Goal: Information Seeking & Learning: Learn about a topic

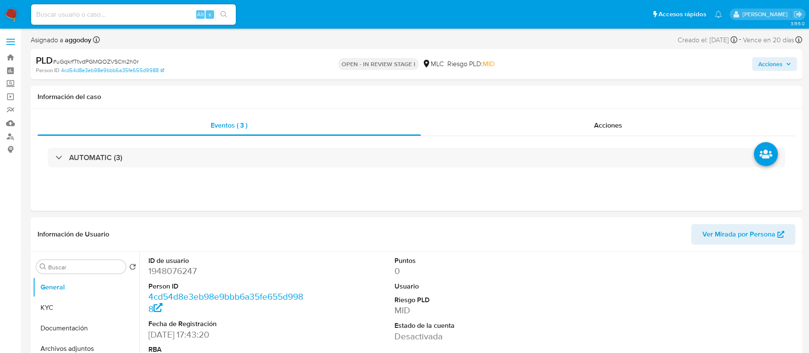
select select "10"
click at [74, 308] on button "KYC" at bounding box center [83, 307] width 100 height 20
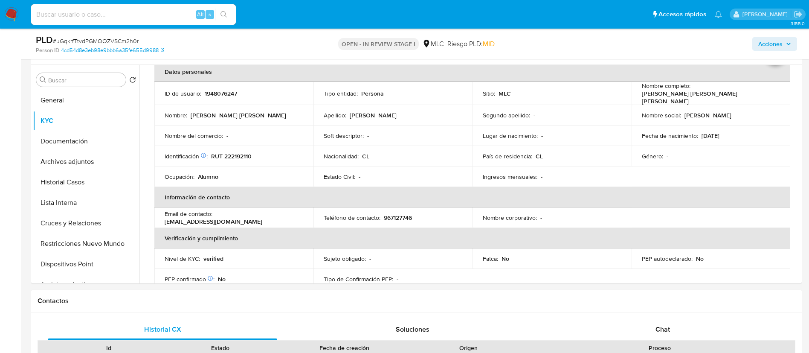
scroll to position [149, 0]
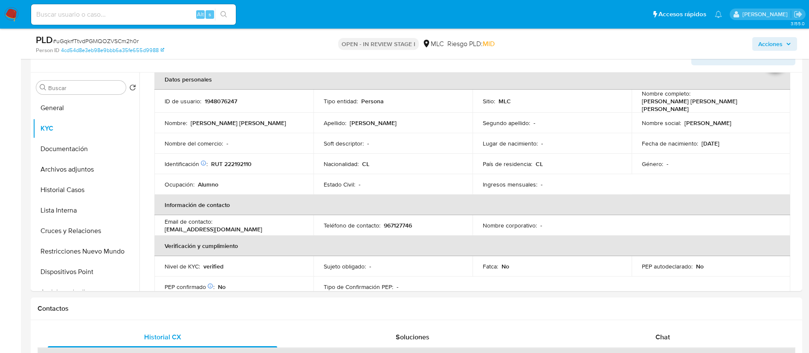
click at [234, 164] on p "RUT 222192110" at bounding box center [231, 164] width 40 height 8
copy p "222192110"
click at [77, 231] on button "Cruces y Relaciones" at bounding box center [83, 230] width 100 height 20
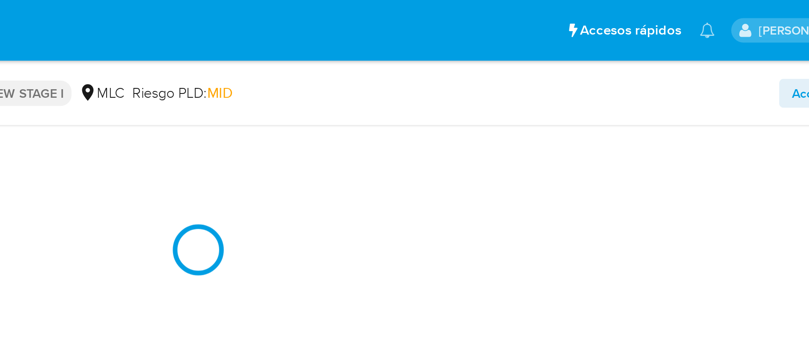
scroll to position [233, 0]
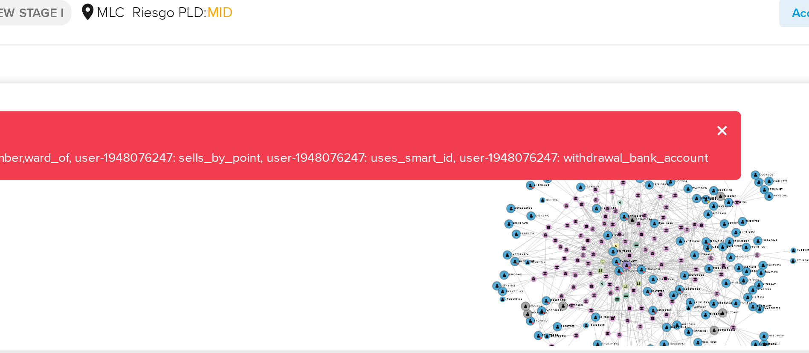
click at [725, 96] on div "Error Missing information for nodes user-1948076247: main_member,ward_of, user-…" at bounding box center [472, 106] width 524 height 32
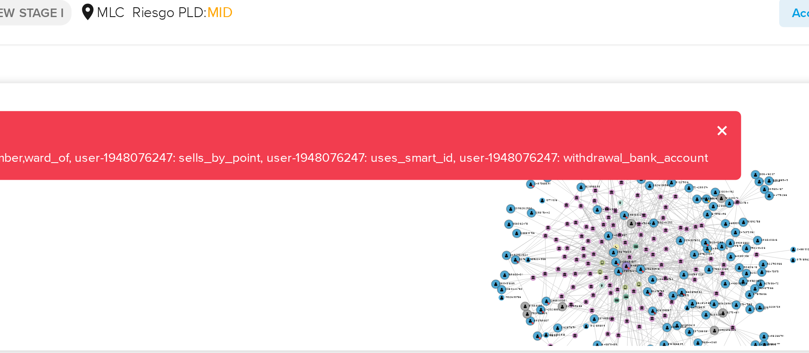
click at [723, 99] on button "cerrar" at bounding box center [725, 100] width 6 height 6
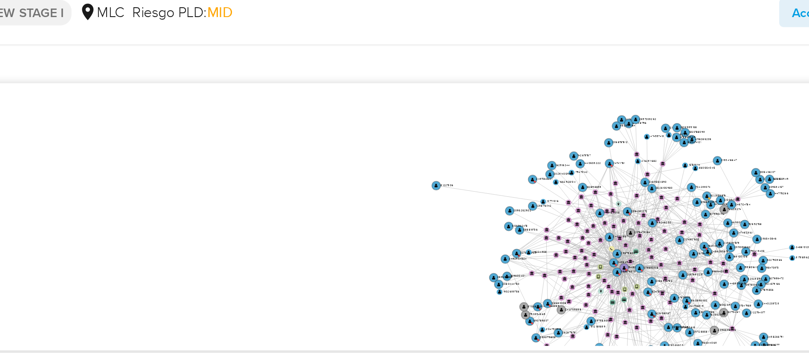
drag, startPoint x: 703, startPoint y: 124, endPoint x: 572, endPoint y: 125, distance: 130.4
click at [592, 125] on text "131227306" at bounding box center [595, 125] width 6 height 2
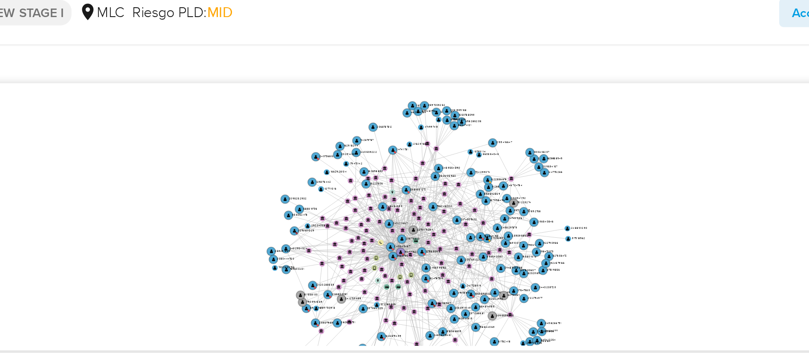
drag, startPoint x: 725, startPoint y: 142, endPoint x: 620, endPoint y: 135, distance: 104.7
click at [620, 135] on icon "phone-42a959c4daf6e60960d828a2b69d116a  phone-42a959c4daf6e60960d828a2b69d116a…" at bounding box center [477, 139] width 643 height 124
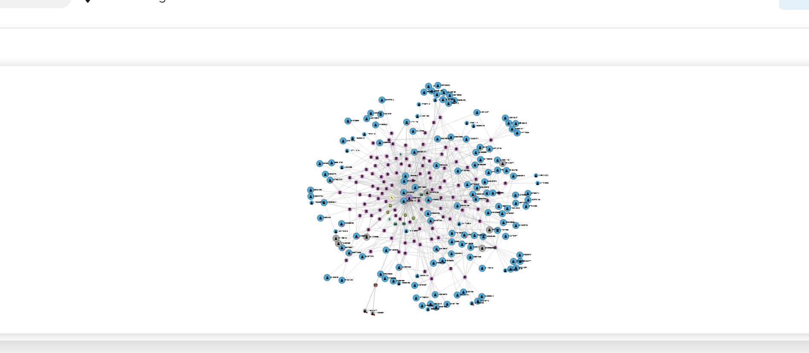
drag, startPoint x: 686, startPoint y: 133, endPoint x: 665, endPoint y: 121, distance: 24.0
click at [665, 121] on icon "phone-42a959c4daf6e60960d828a2b69d116a  phone-42a959c4daf6e60960d828a2b69d116a…" at bounding box center [477, 139] width 643 height 124
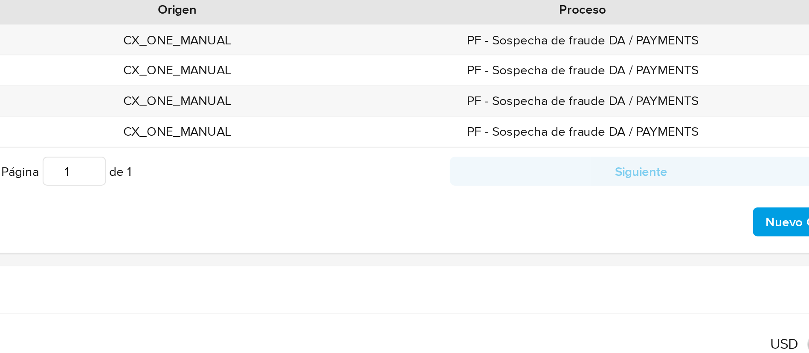
scroll to position [313, 0]
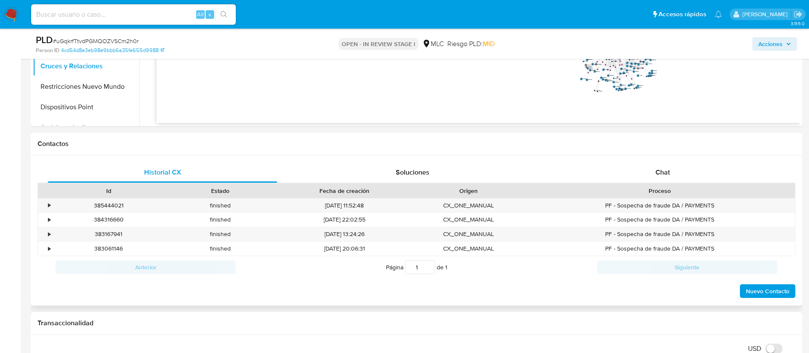
click at [672, 193] on div "Proceso" at bounding box center [659, 190] width 258 height 9
click at [672, 182] on div "Chat" at bounding box center [662, 172] width 229 height 20
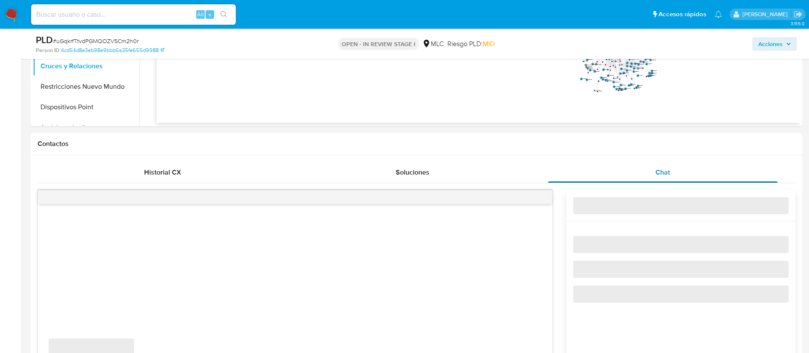
click at [669, 175] on span "Chat" at bounding box center [662, 172] width 14 height 10
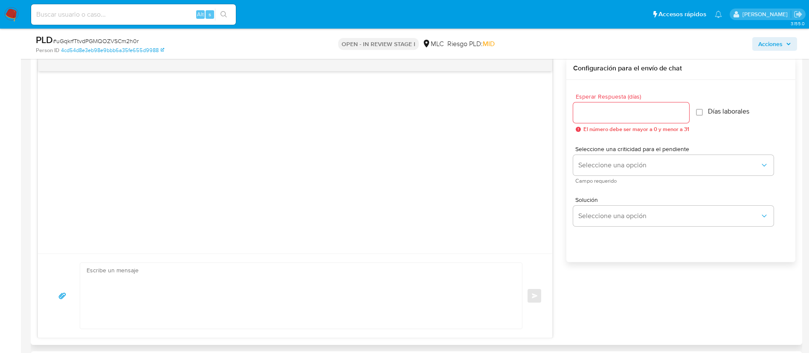
scroll to position [0, 0]
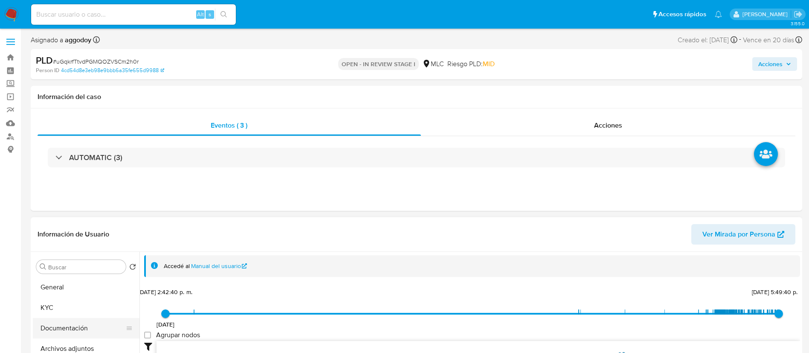
click at [77, 330] on button "Documentación" at bounding box center [83, 328] width 100 height 20
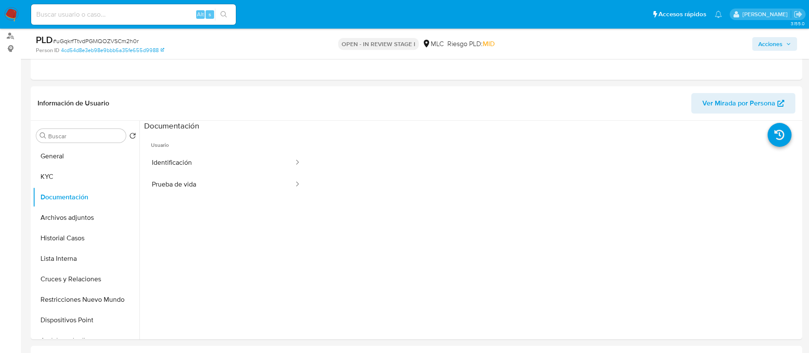
scroll to position [110, 0]
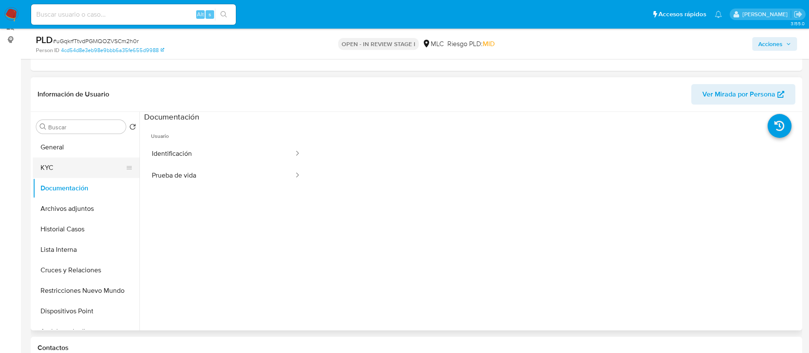
click at [51, 176] on button "KYC" at bounding box center [83, 167] width 100 height 20
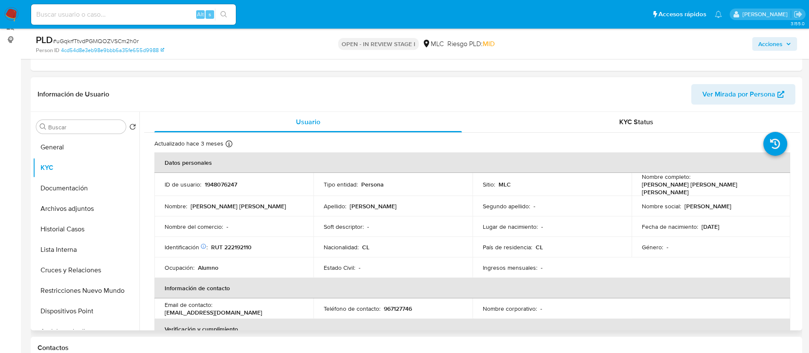
click at [651, 190] on p "[PERSON_NAME] [PERSON_NAME] [PERSON_NAME]" at bounding box center [709, 187] width 135 height 15
drag, startPoint x: 651, startPoint y: 190, endPoint x: 639, endPoint y: 194, distance: 12.1
click at [639, 196] on td "Nombre social : [PERSON_NAME]" at bounding box center [710, 206] width 159 height 20
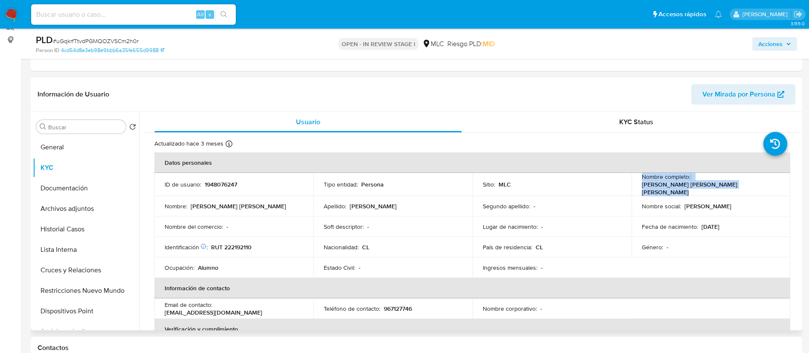
click at [674, 191] on td "Nombre completo : [PERSON_NAME] [PERSON_NAME] [PERSON_NAME]" at bounding box center [710, 184] width 159 height 23
click at [738, 188] on p "[PERSON_NAME] [PERSON_NAME] [PERSON_NAME]" at bounding box center [709, 187] width 135 height 15
drag, startPoint x: 740, startPoint y: 188, endPoint x: 645, endPoint y: 189, distance: 95.9
click at [642, 188] on p "[PERSON_NAME] [PERSON_NAME] [PERSON_NAME]" at bounding box center [709, 187] width 135 height 15
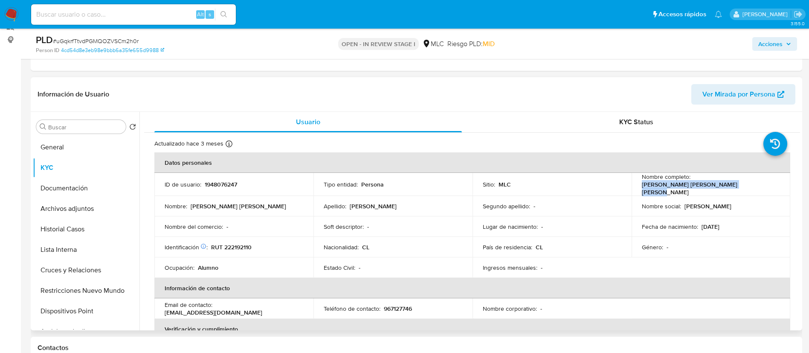
copy p "[PERSON_NAME] [PERSON_NAME] [PERSON_NAME]"
click at [62, 260] on button "Cruces y Relaciones" at bounding box center [83, 270] width 100 height 20
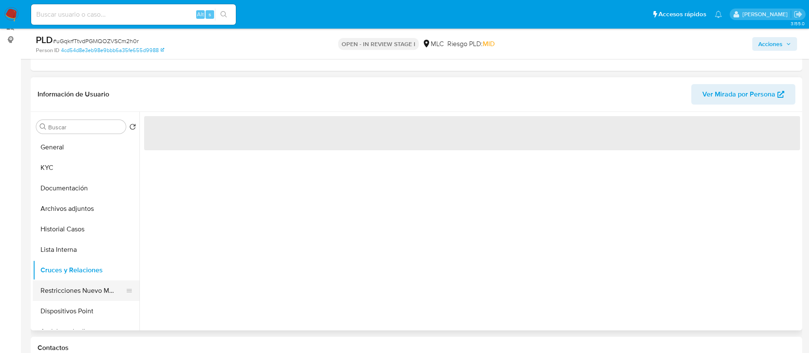
click at [68, 291] on button "Restricciones Nuevo Mundo" at bounding box center [83, 290] width 100 height 20
